Goal: Information Seeking & Learning: Learn about a topic

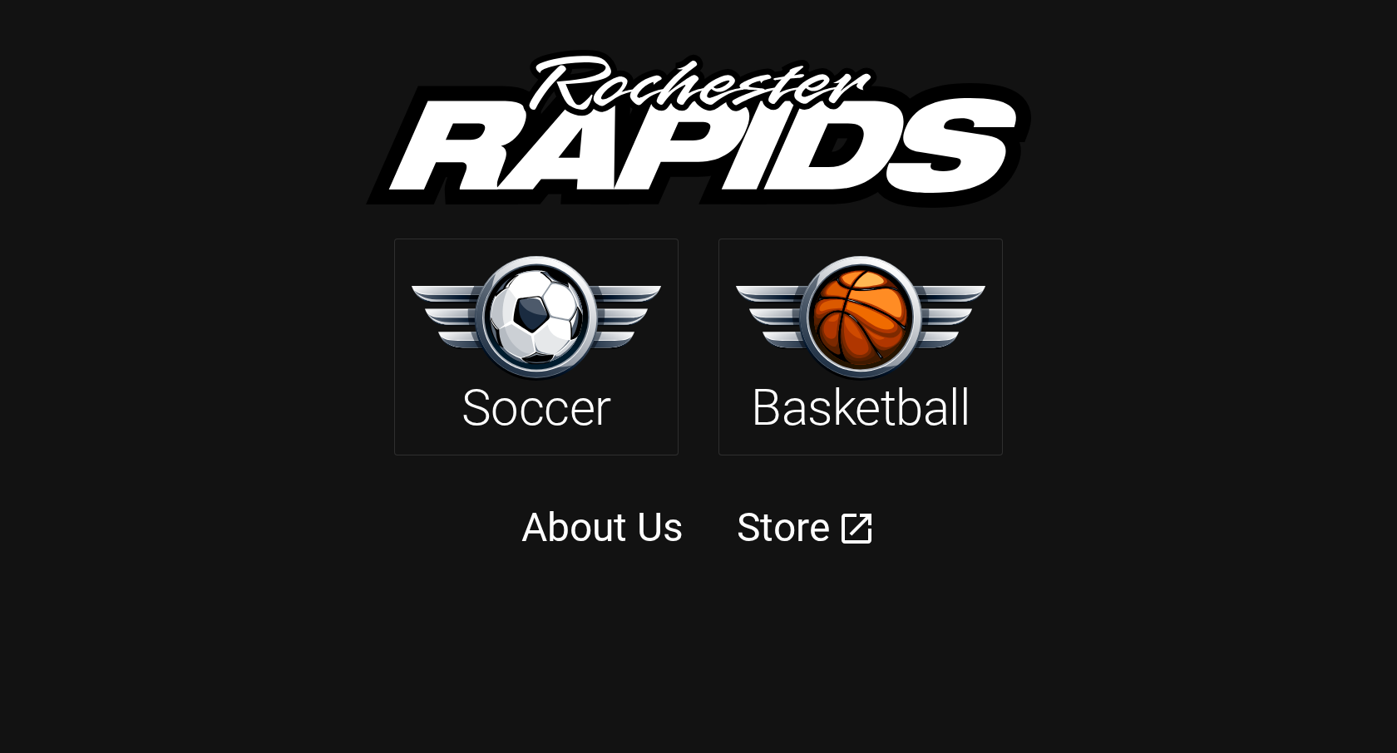
click at [609, 387] on h2 "Soccer" at bounding box center [536, 408] width 150 height 60
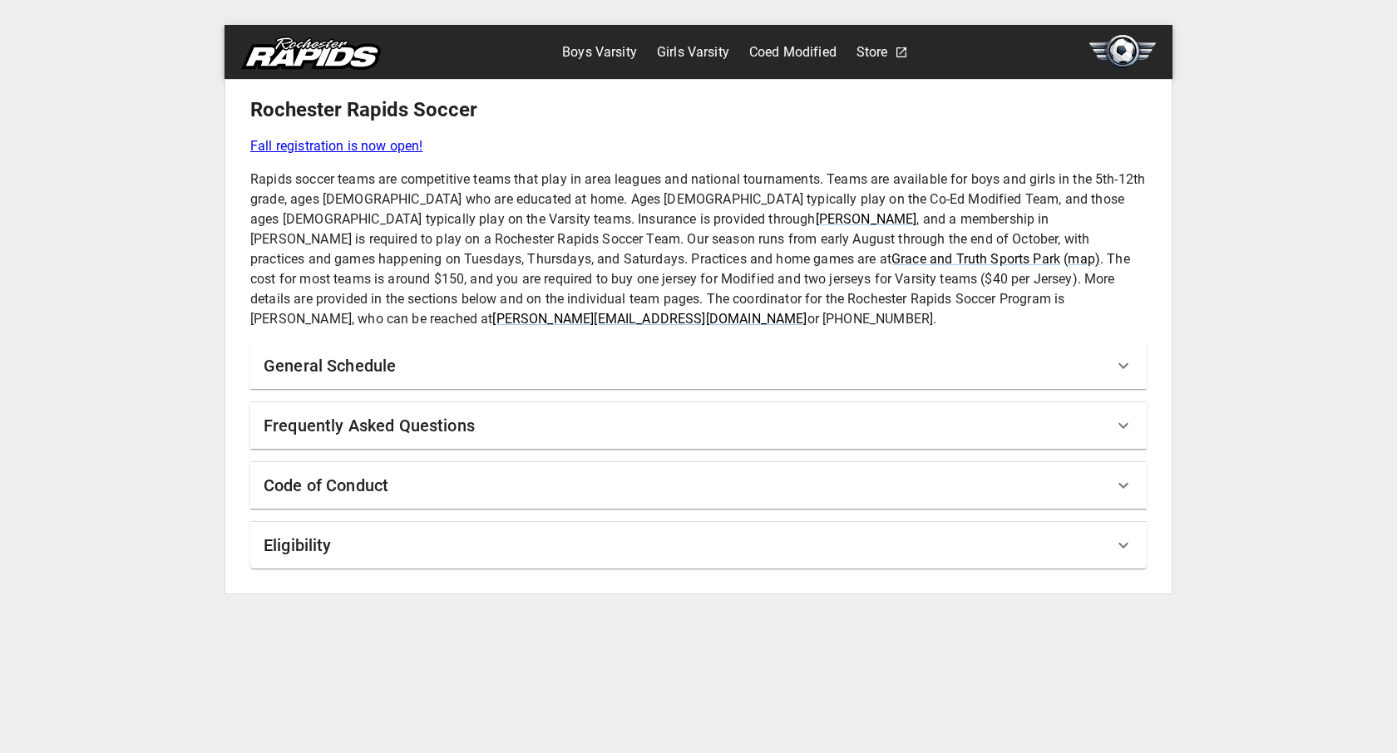
click at [439, 353] on div "General Schedule" at bounding box center [689, 366] width 850 height 27
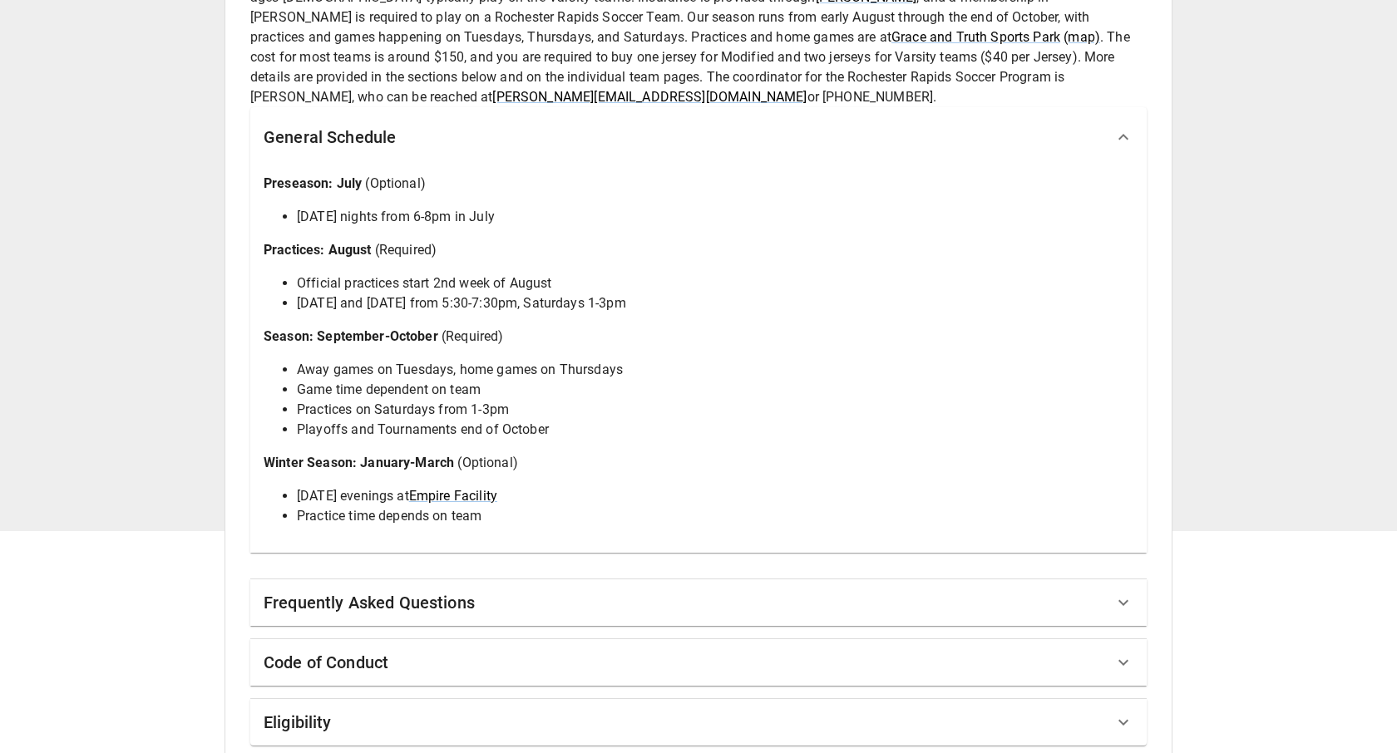
scroll to position [220, 0]
click at [377, 508] on li "Practice time depends on team" at bounding box center [715, 518] width 836 height 20
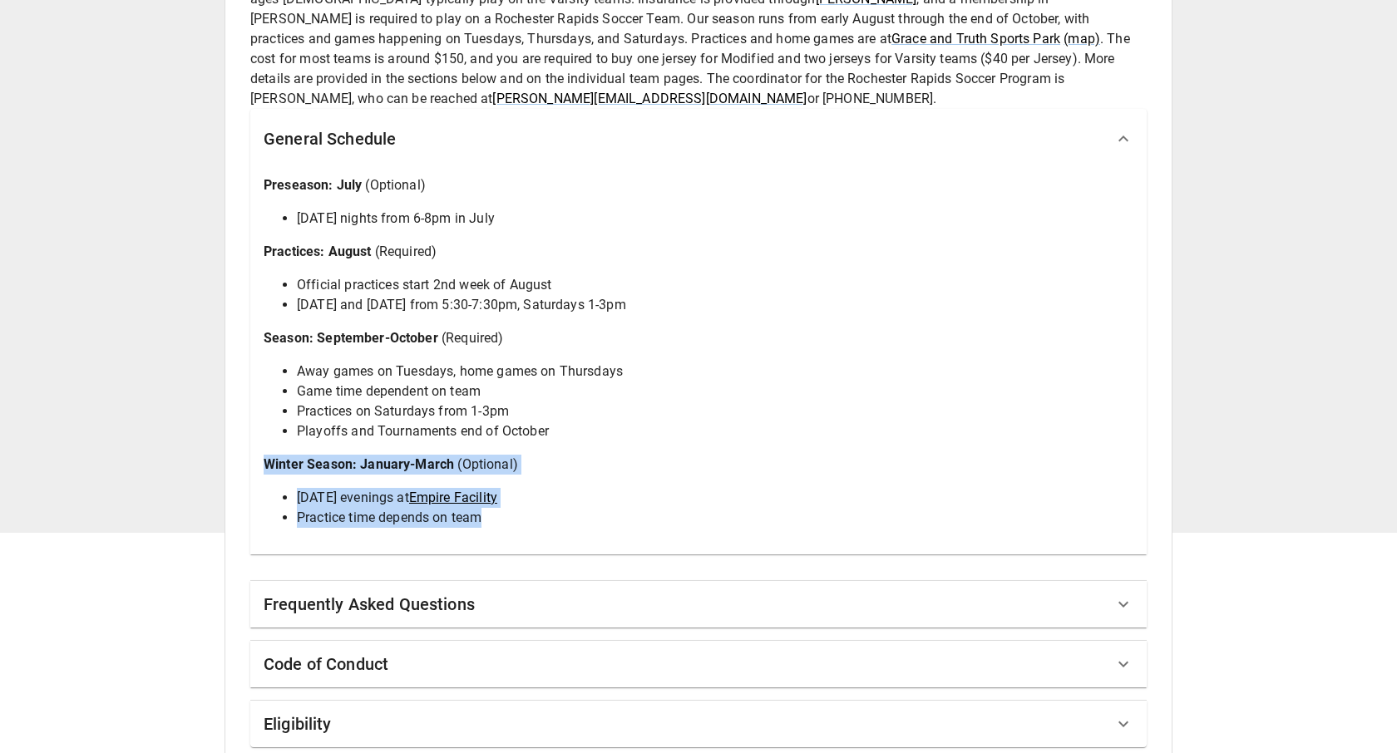
drag, startPoint x: 518, startPoint y: 507, endPoint x: 264, endPoint y: 440, distance: 263.2
click at [264, 440] on p "Preseason: July (Optional) [DATE] nights from 6-8pm in July Practices: August (…" at bounding box center [699, 351] width 870 height 353
click at [667, 455] on p "Preseason: July (Optional) [DATE] nights from 6-8pm in July Practices: August (…" at bounding box center [699, 351] width 870 height 353
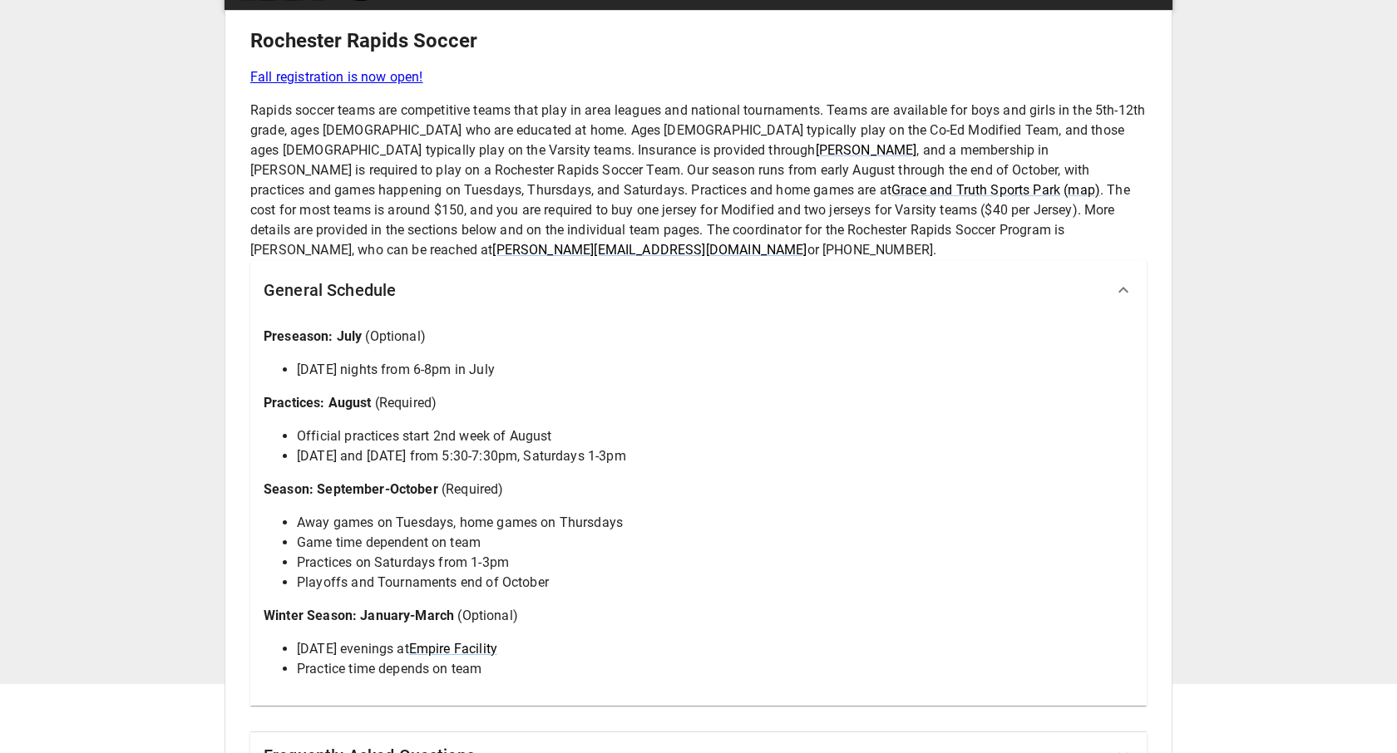
scroll to position [0, 0]
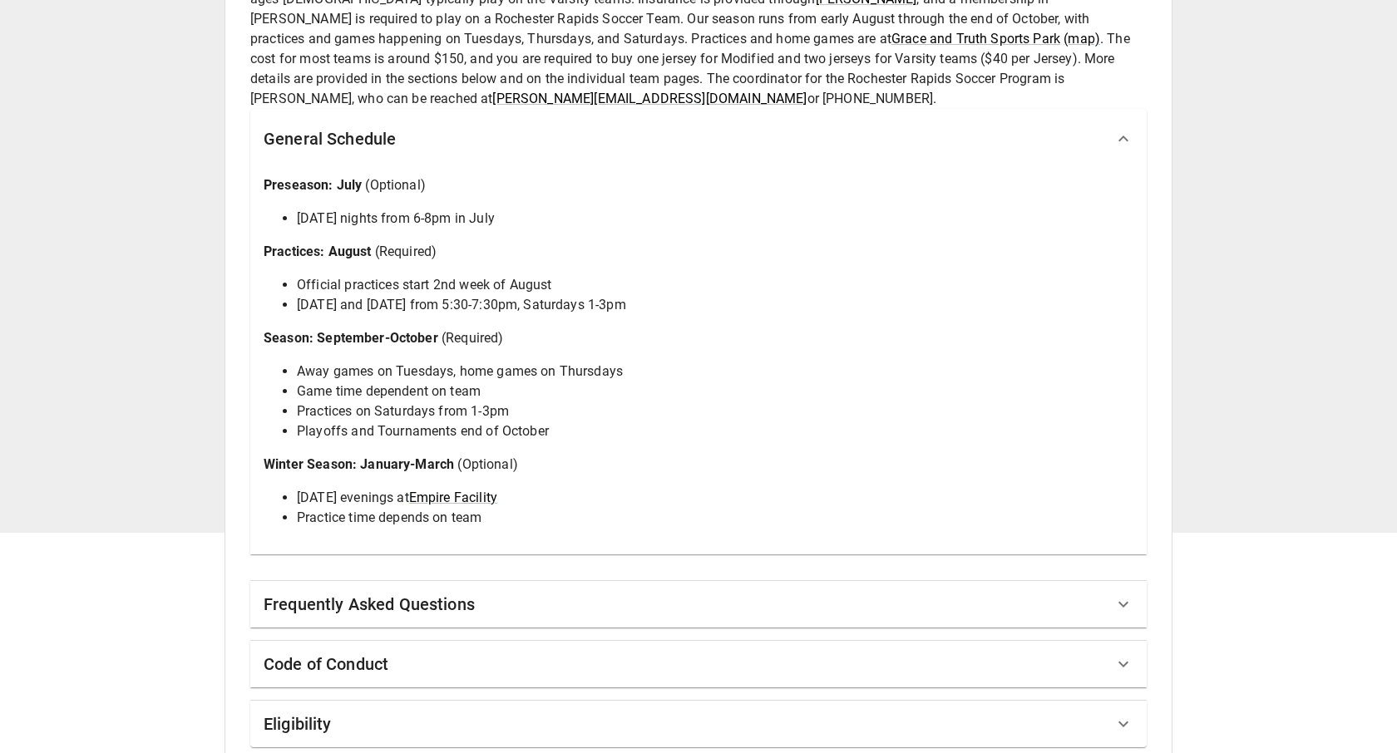
click at [409, 594] on h6 "Frequently Asked Questions" at bounding box center [369, 604] width 211 height 27
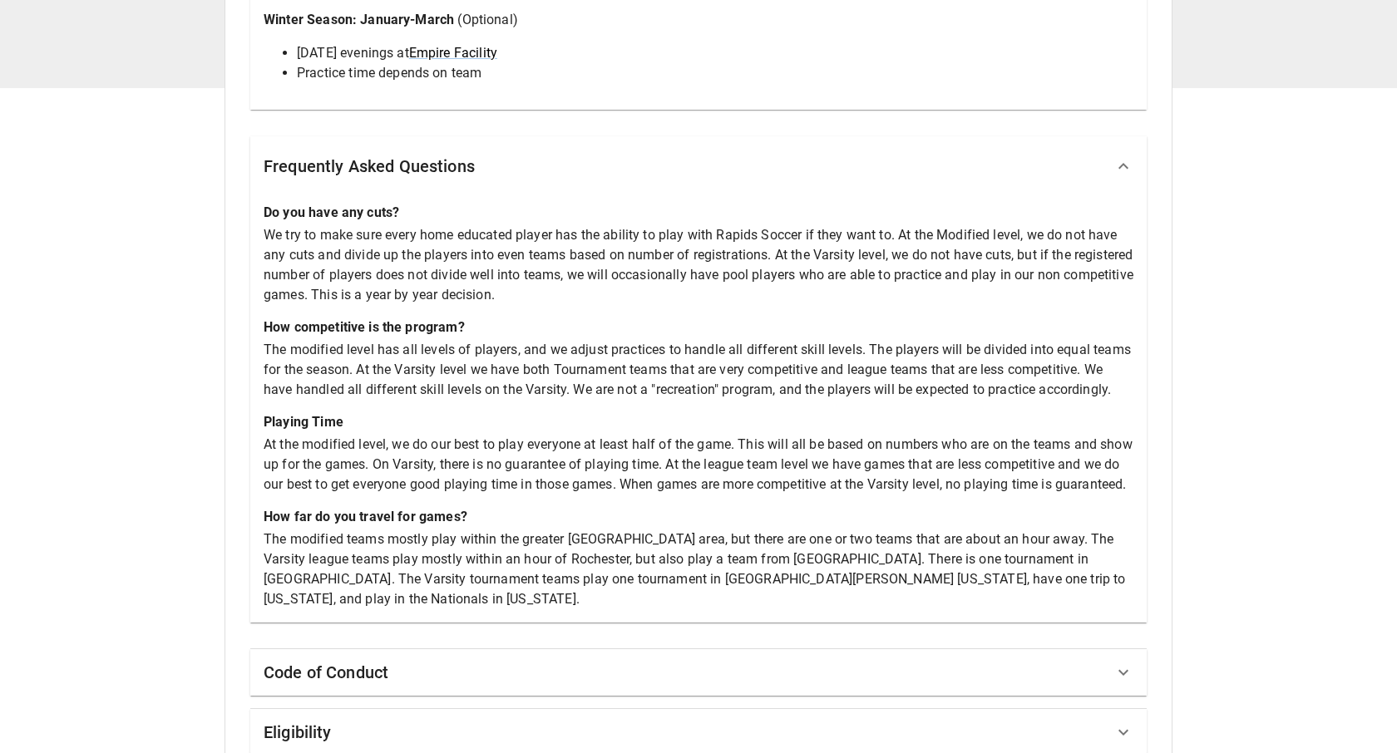
scroll to position [664, 0]
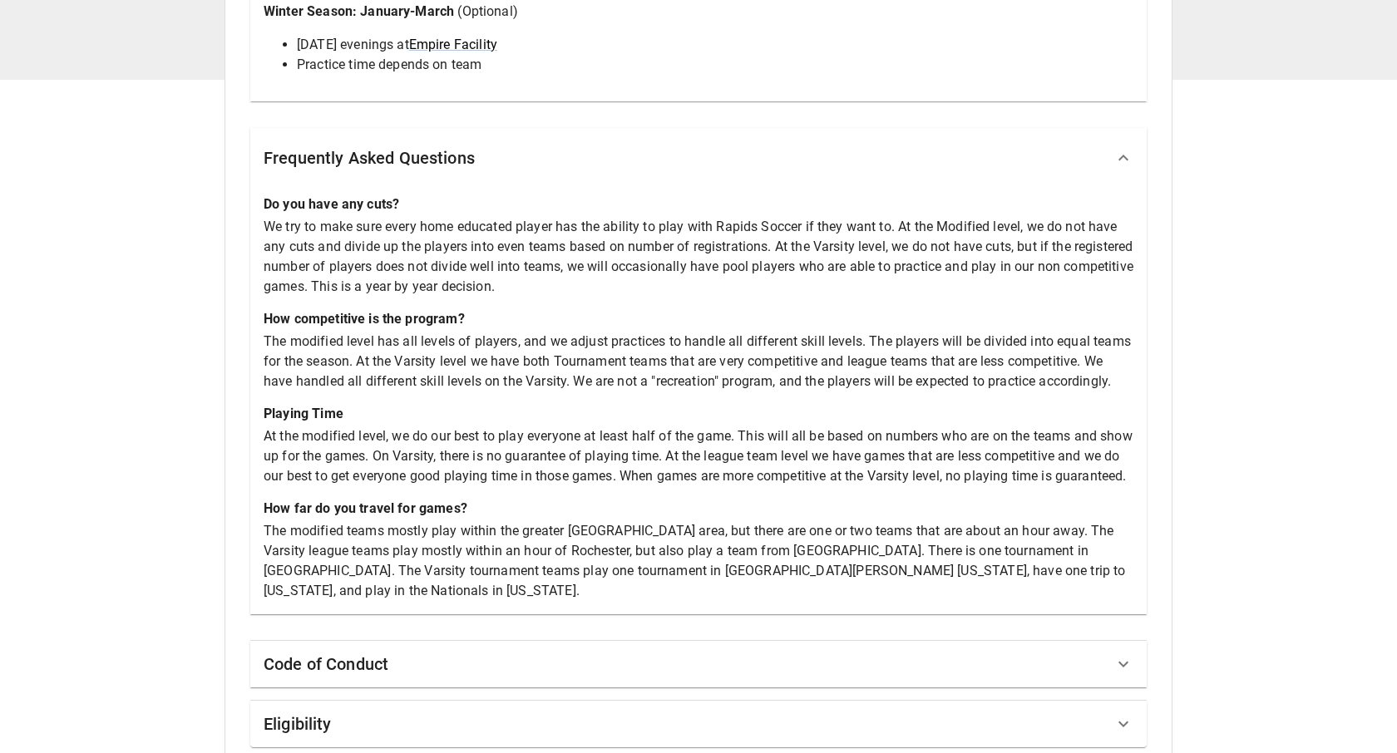
click at [357, 651] on h6 "Code of Conduct" at bounding box center [326, 664] width 125 height 27
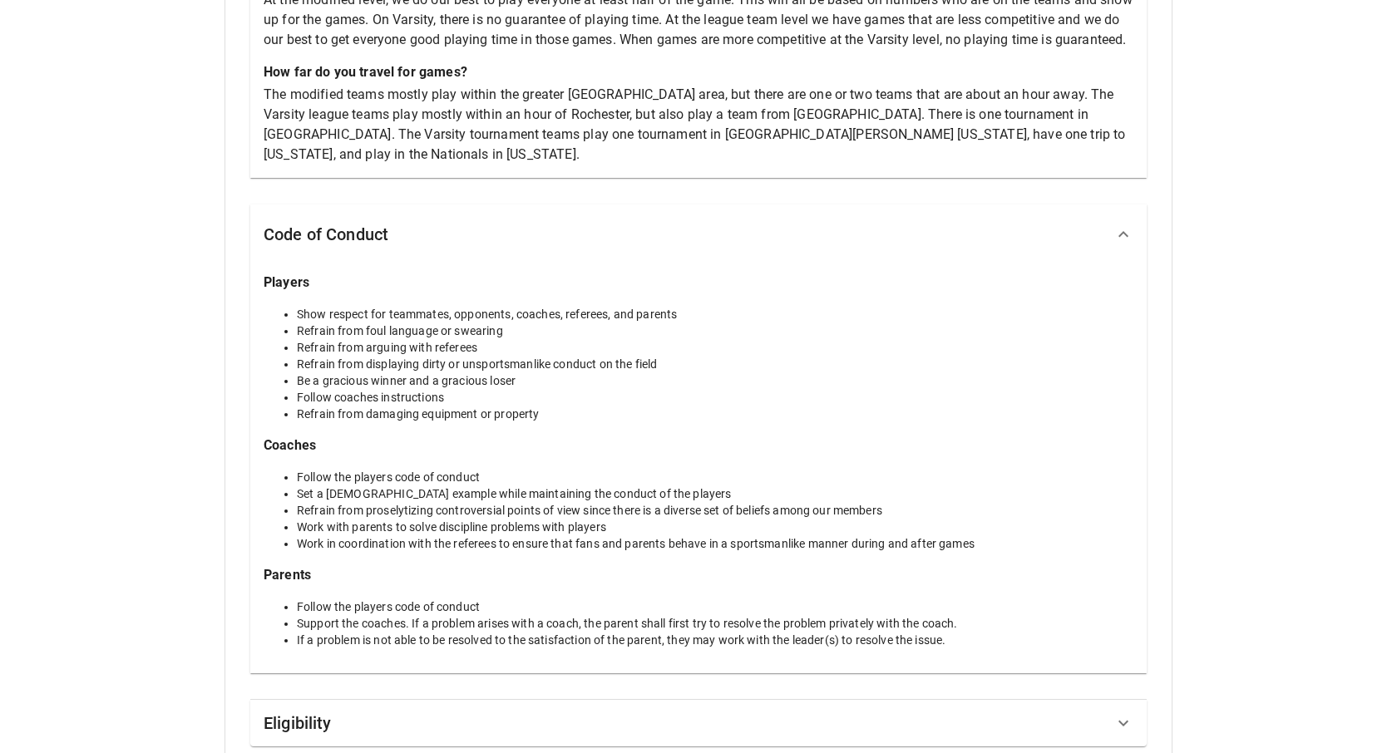
scroll to position [1109, 0]
click at [399, 701] on div "Eligibility" at bounding box center [698, 724] width 896 height 47
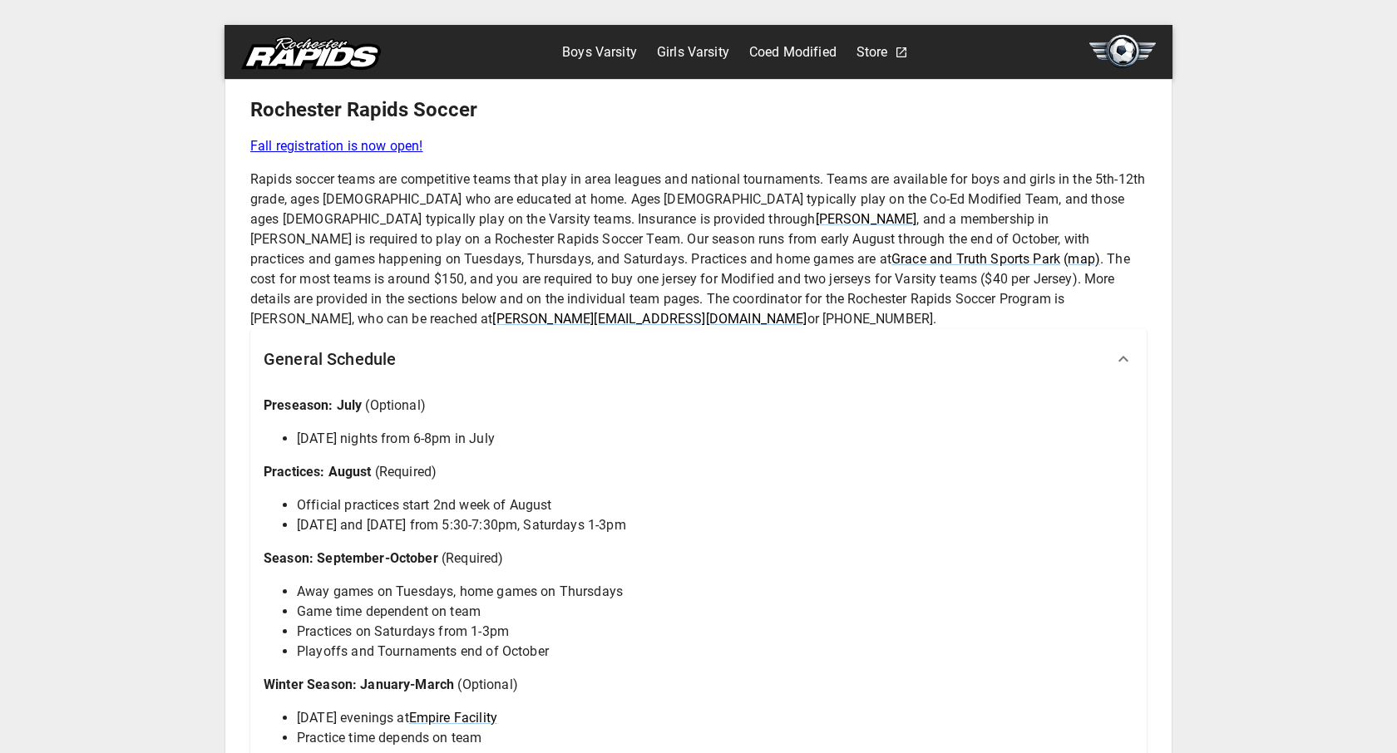
scroll to position [0, 0]
